Goal: Information Seeking & Learning: Learn about a topic

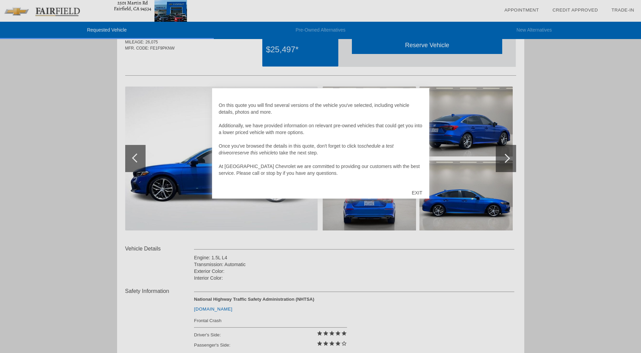
scroll to position [31, 0]
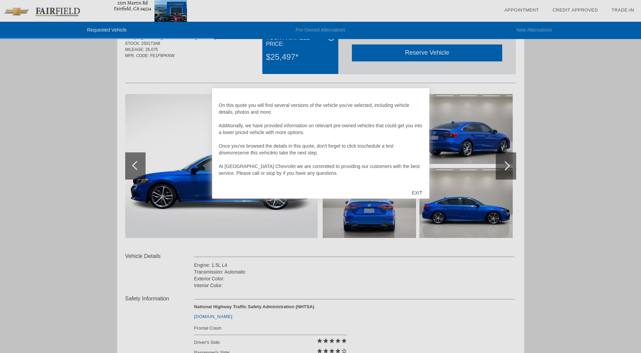
click at [616, 186] on div at bounding box center [320, 176] width 641 height 353
drag, startPoint x: 417, startPoint y: 194, endPoint x: 417, endPoint y: 135, distance: 58.7
click at [417, 194] on div "EXIT" at bounding box center [417, 192] width 24 height 20
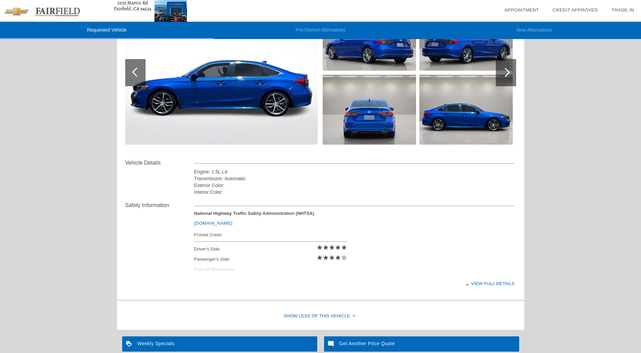
scroll to position [133, 0]
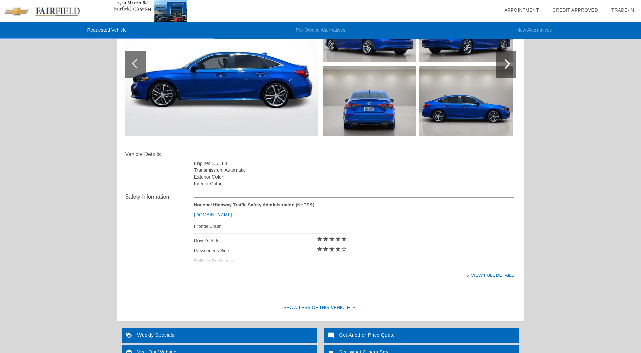
click at [482, 279] on div "View full details" at bounding box center [354, 275] width 320 height 17
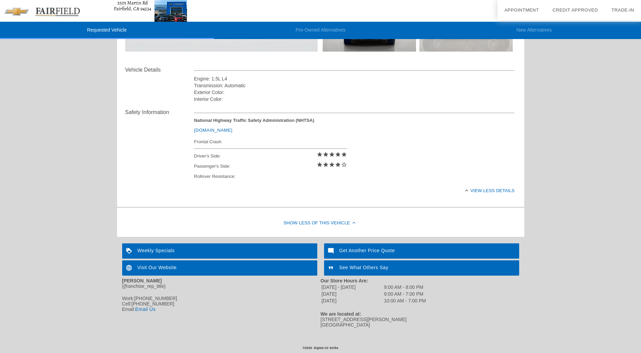
click at [342, 216] on div "Show Less of this Vehicle" at bounding box center [320, 223] width 407 height 27
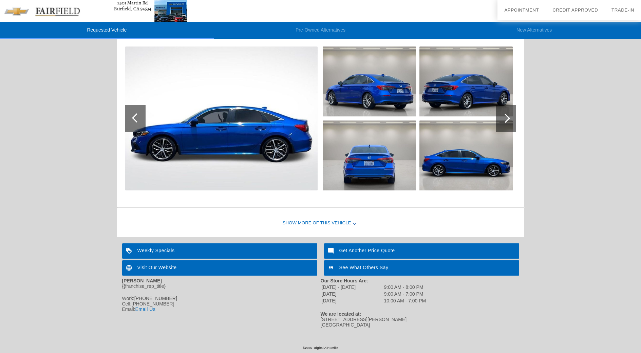
click at [340, 215] on div "Show More of this Vehicle" at bounding box center [320, 223] width 407 height 27
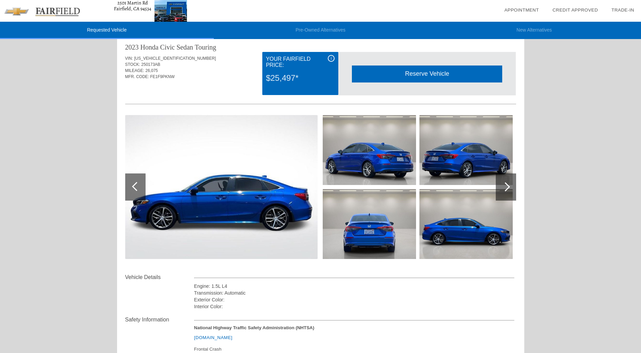
scroll to position [0, 0]
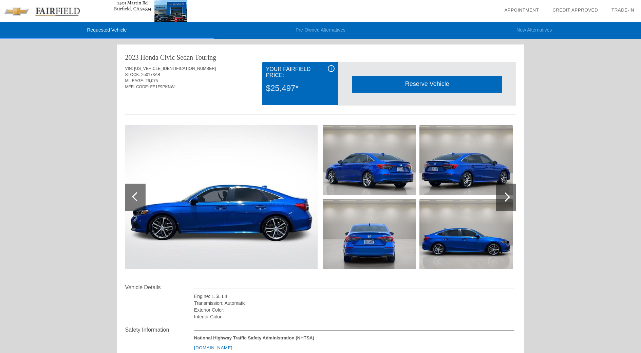
click at [330, 67] on div "i" at bounding box center [331, 68] width 7 height 7
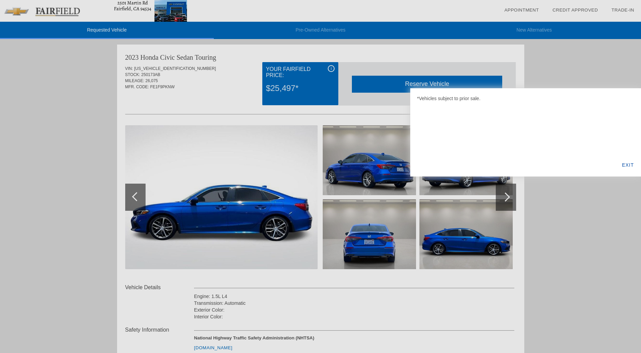
click at [625, 167] on div "EXIT" at bounding box center [627, 164] width 26 height 23
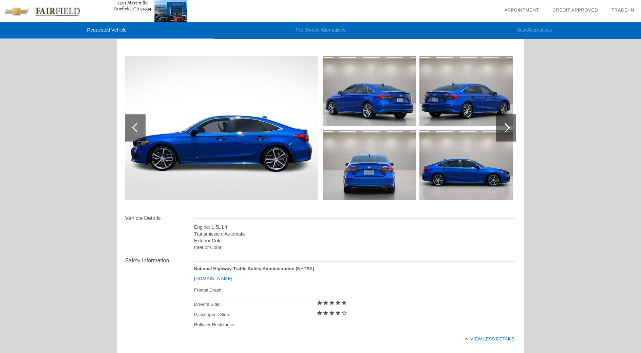
scroll to position [102, 0]
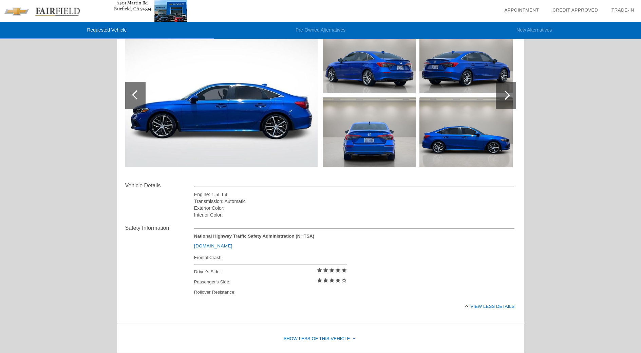
click at [221, 248] on link "[DOMAIN_NAME]" at bounding box center [213, 245] width 38 height 5
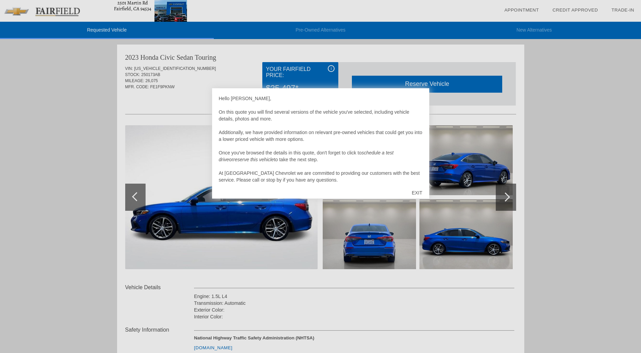
click at [575, 182] on div at bounding box center [320, 176] width 641 height 353
click at [420, 192] on div "EXIT" at bounding box center [417, 192] width 24 height 20
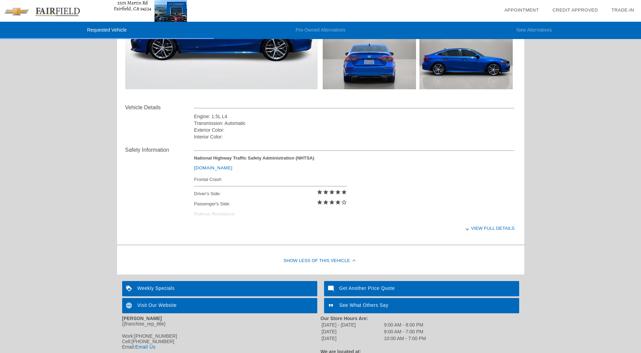
scroll to position [235, 0]
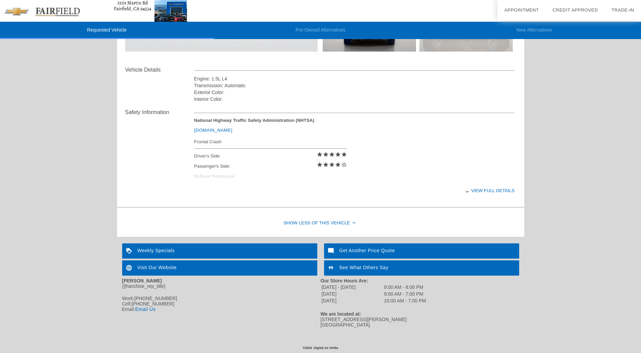
drag, startPoint x: 482, startPoint y: 174, endPoint x: 477, endPoint y: 177, distance: 5.9
click at [482, 182] on div "View full details" at bounding box center [354, 190] width 320 height 17
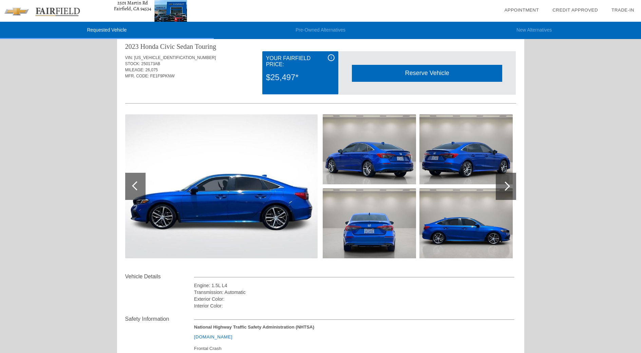
scroll to position [0, 0]
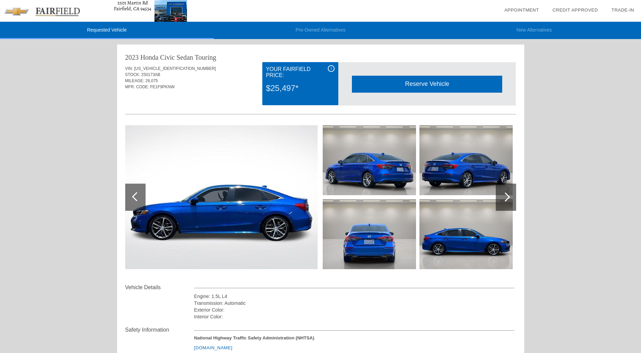
click at [331, 66] on span "i" at bounding box center [331, 68] width 1 height 5
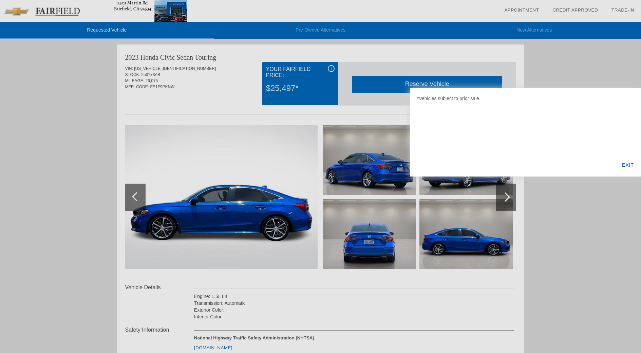
click at [628, 164] on div "EXIT" at bounding box center [627, 164] width 26 height 23
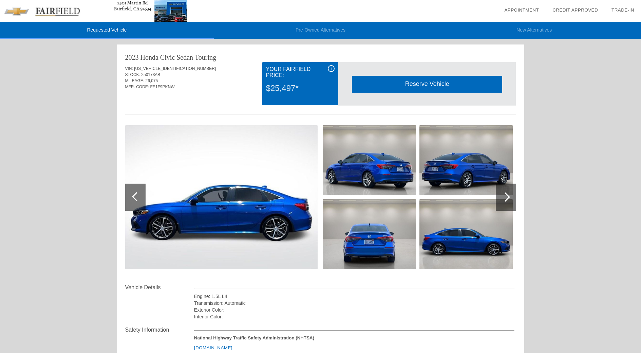
drag, startPoint x: 575, startPoint y: 122, endPoint x: 545, endPoint y: 112, distance: 31.8
click at [575, 122] on div "Requested Vehicle Pre-Owned Alternatives New Alternatives date_range Appointmen…" at bounding box center [320, 278] width 641 height 556
drag, startPoint x: 314, startPoint y: 28, endPoint x: 298, endPoint y: 32, distance: 16.4
click at [314, 28] on li "Pre-Owned Alternatives" at bounding box center [321, 30] width 214 height 17
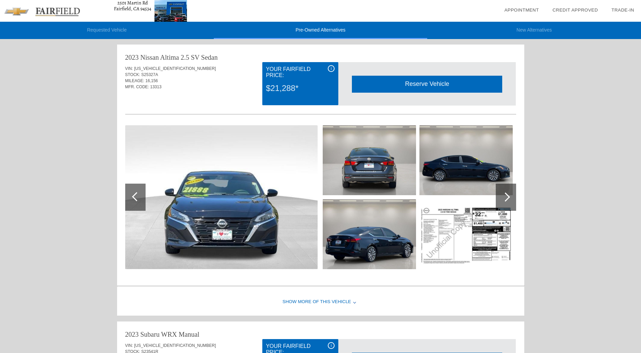
click at [105, 27] on li "Requested Vehicle" at bounding box center [107, 30] width 214 height 17
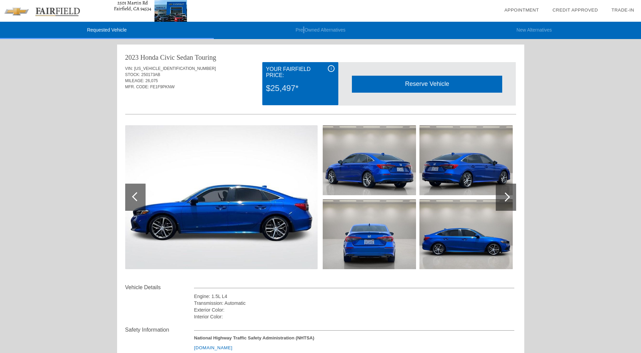
click at [303, 31] on li "Pre-Owned Alternatives" at bounding box center [321, 30] width 214 height 17
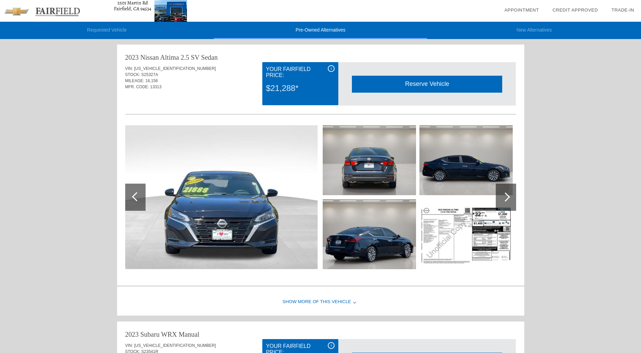
drag, startPoint x: 111, startPoint y: 28, endPoint x: 122, endPoint y: 29, distance: 11.2
click at [111, 28] on li "Requested Vehicle" at bounding box center [107, 30] width 214 height 17
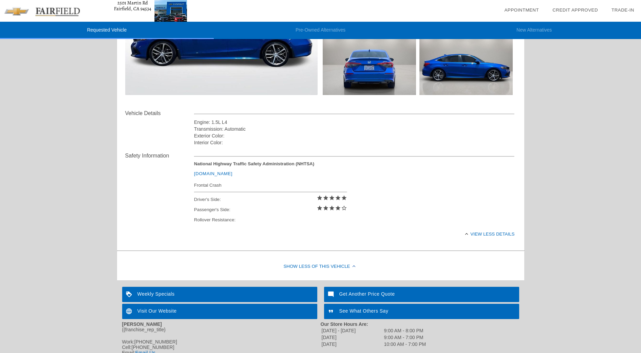
scroll to position [203, 0]
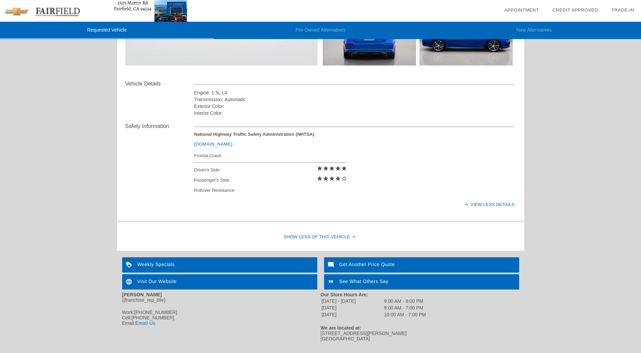
click at [314, 234] on div "Show Less of this Vehicle" at bounding box center [320, 236] width 407 height 27
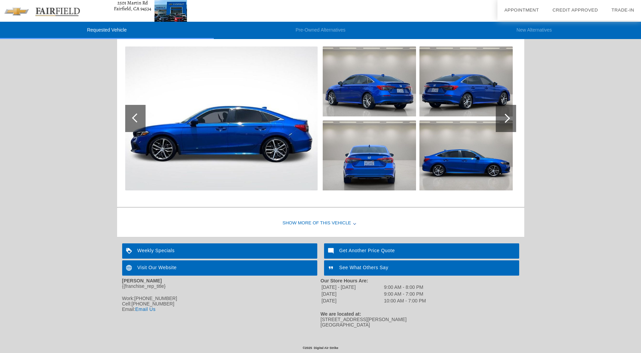
click at [325, 213] on div "Show More of this Vehicle" at bounding box center [320, 223] width 407 height 27
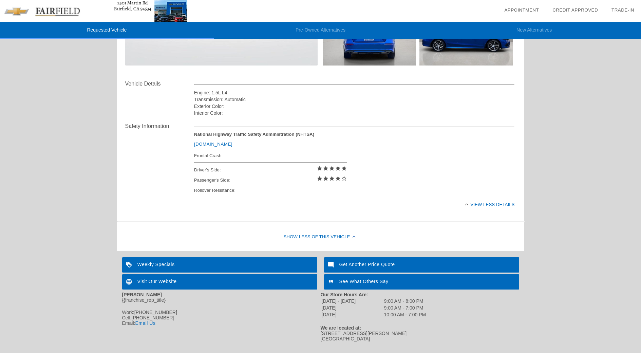
click at [378, 268] on div "Get Another Price Quote" at bounding box center [421, 264] width 195 height 15
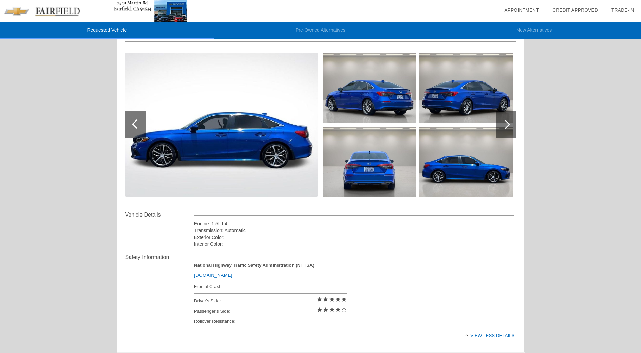
scroll to position [0, 0]
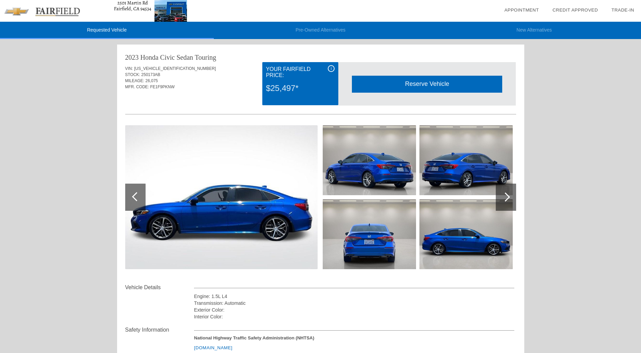
click at [558, 230] on div "Requested Vehicle Pre-Owned Alternatives New Alternatives date_range Appointmen…" at bounding box center [320, 278] width 641 height 556
